Goal: Communication & Community: Answer question/provide support

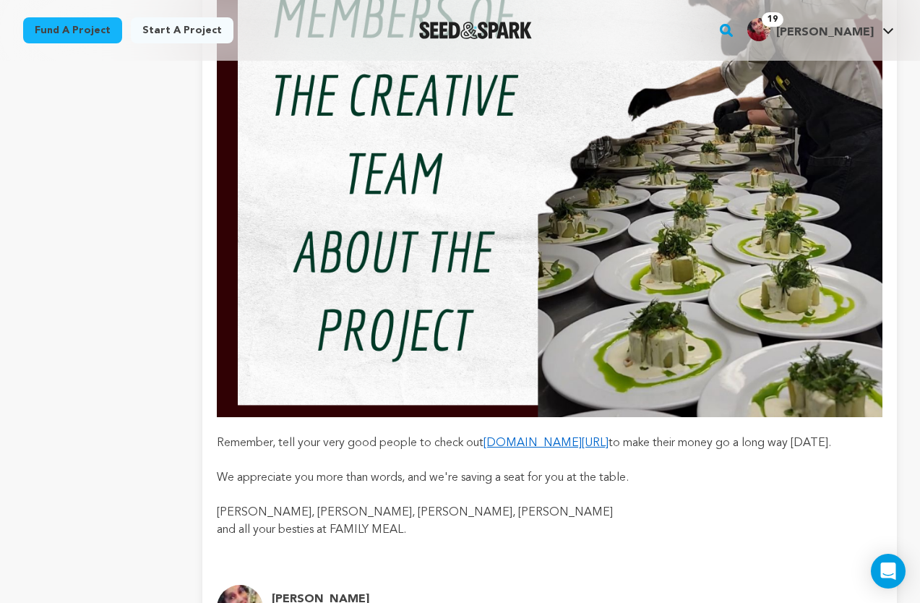
scroll to position [2451, 0]
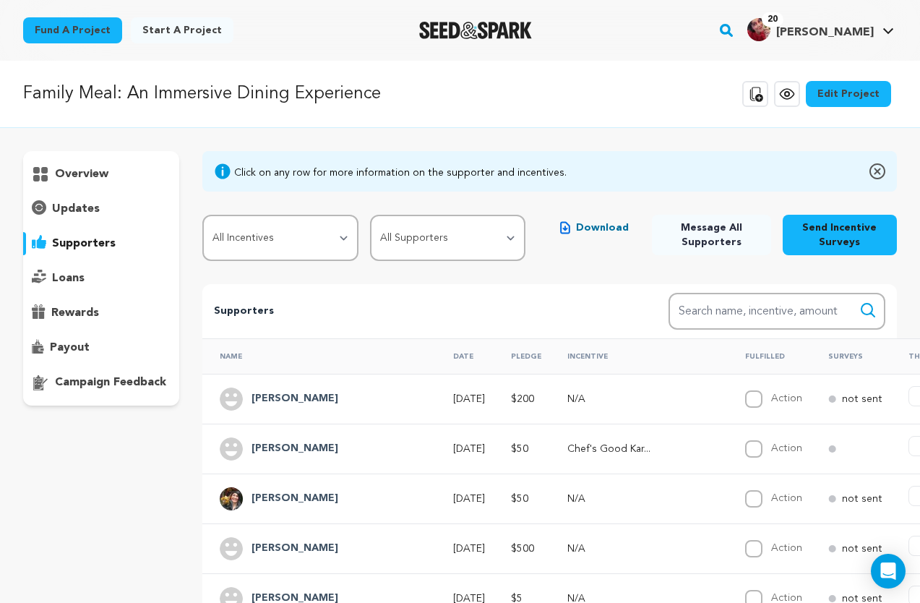
click at [70, 179] on p "overview" at bounding box center [81, 174] width 53 height 17
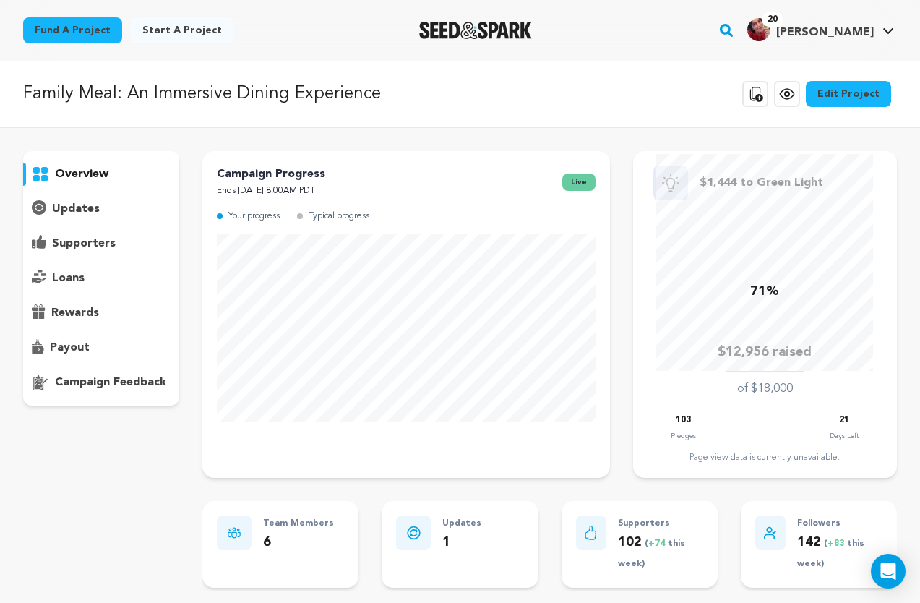
scroll to position [4, 0]
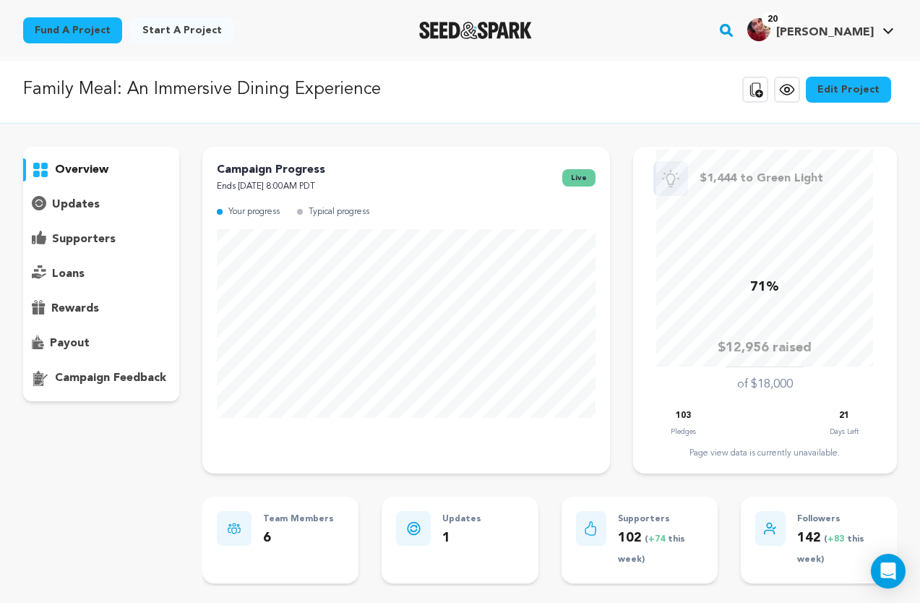
click at [87, 239] on p "supporters" at bounding box center [84, 239] width 64 height 17
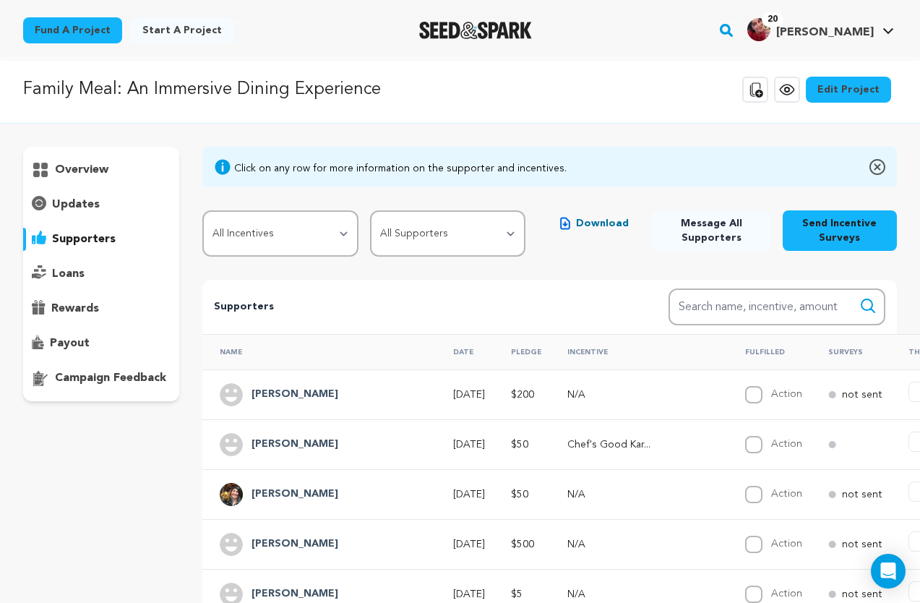
click at [319, 391] on h4 "[PERSON_NAME]" at bounding box center [295, 394] width 87 height 17
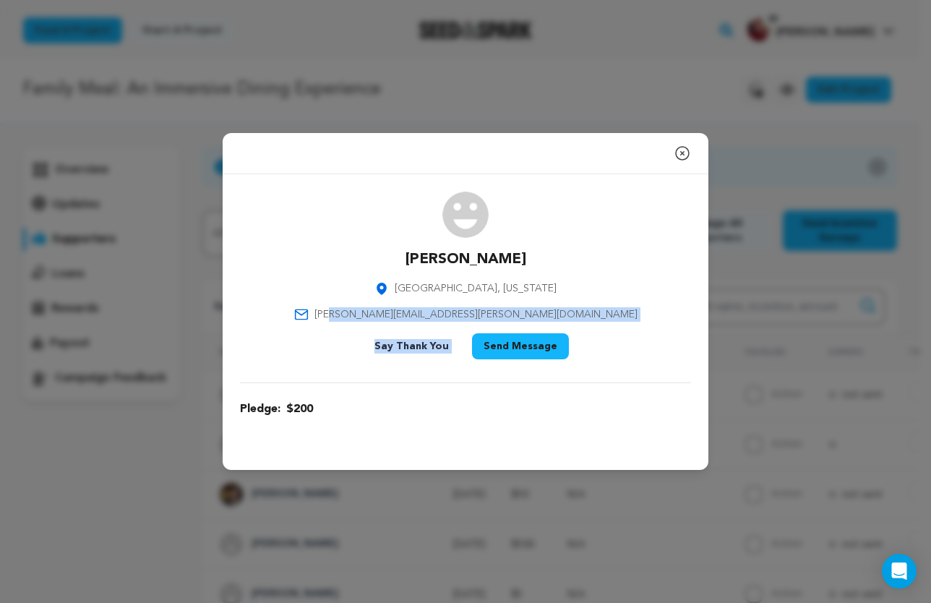
drag, startPoint x: 490, startPoint y: 309, endPoint x: 424, endPoint y: 314, distance: 66.6
click at [424, 314] on div "[PERSON_NAME] [GEOGRAPHIC_DATA], [US_STATE] [PERSON_NAME][EMAIL_ADDRESS][PERSON…" at bounding box center [465, 278] width 451 height 173
click at [425, 314] on span "[PERSON_NAME][EMAIL_ADDRESS][PERSON_NAME][DOMAIN_NAME]" at bounding box center [475, 314] width 323 height 14
drag, startPoint x: 523, startPoint y: 313, endPoint x: 408, endPoint y: 317, distance: 114.3
click at [408, 317] on p "[PERSON_NAME][EMAIL_ADDRESS][PERSON_NAME][DOMAIN_NAME]" at bounding box center [465, 314] width 343 height 14
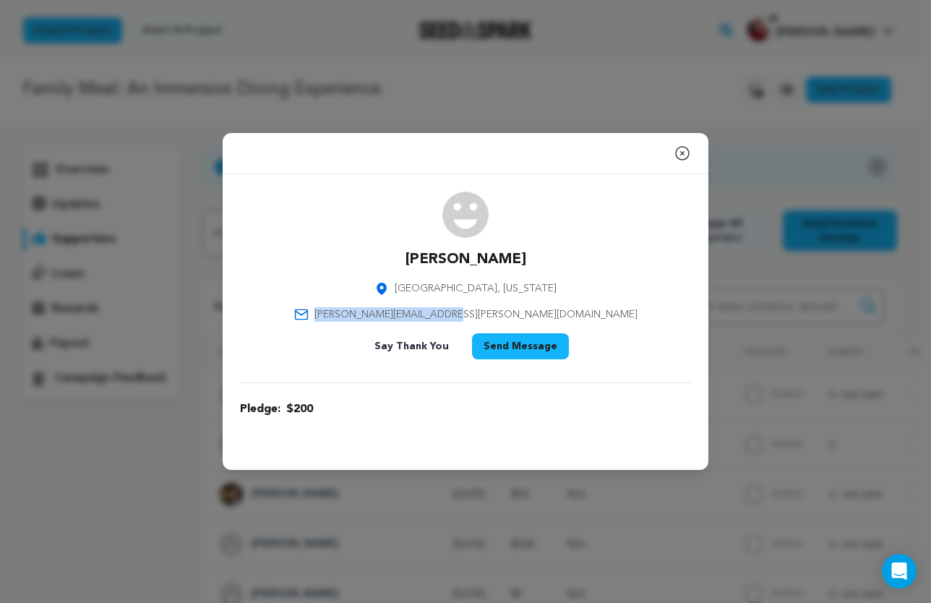
click at [681, 147] on icon "button" at bounding box center [682, 153] width 13 height 13
